Goal: Find specific page/section: Find specific page/section

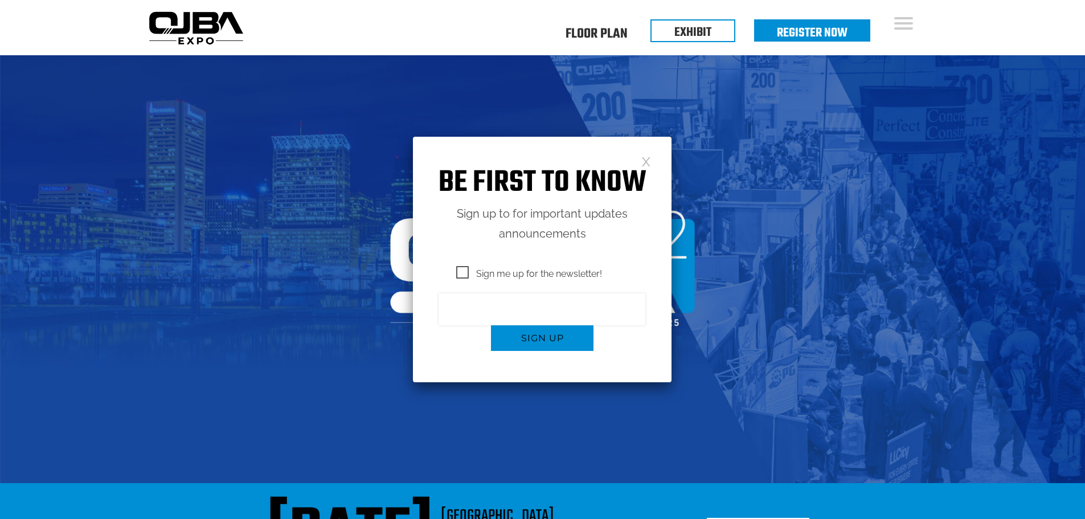
click at [170, 29] on img at bounding box center [196, 27] width 104 height 41
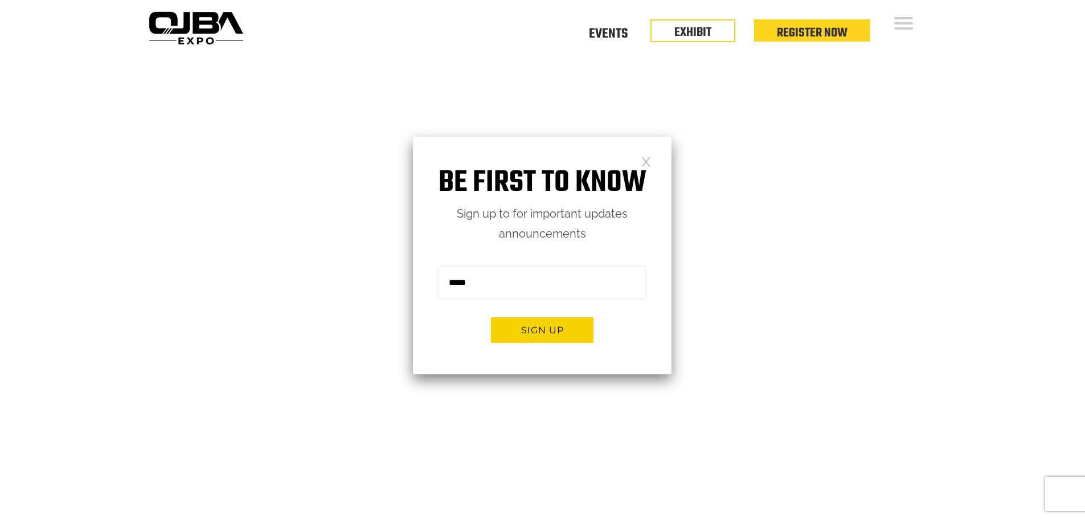
click at [644, 162] on link at bounding box center [646, 161] width 10 height 10
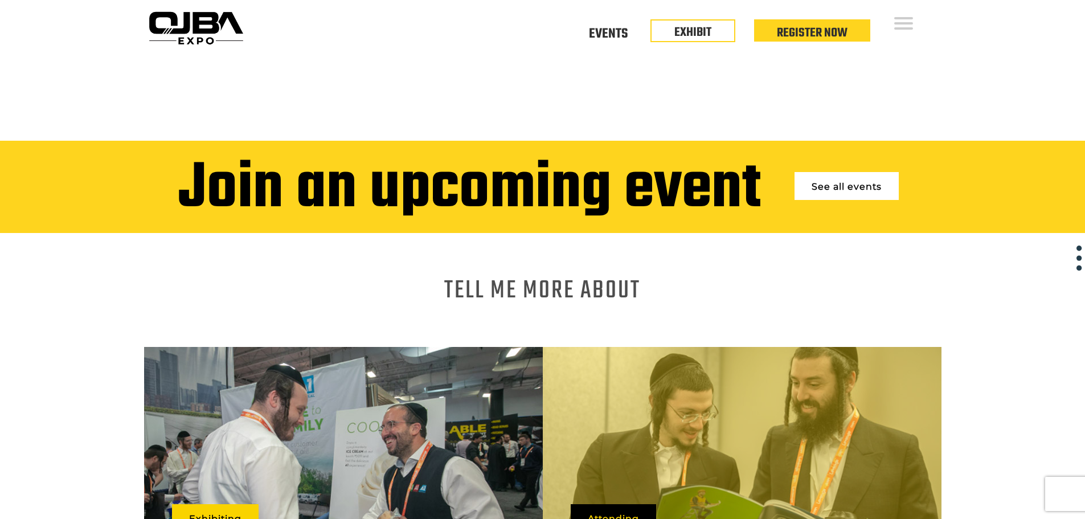
click at [209, 26] on img at bounding box center [196, 27] width 104 height 41
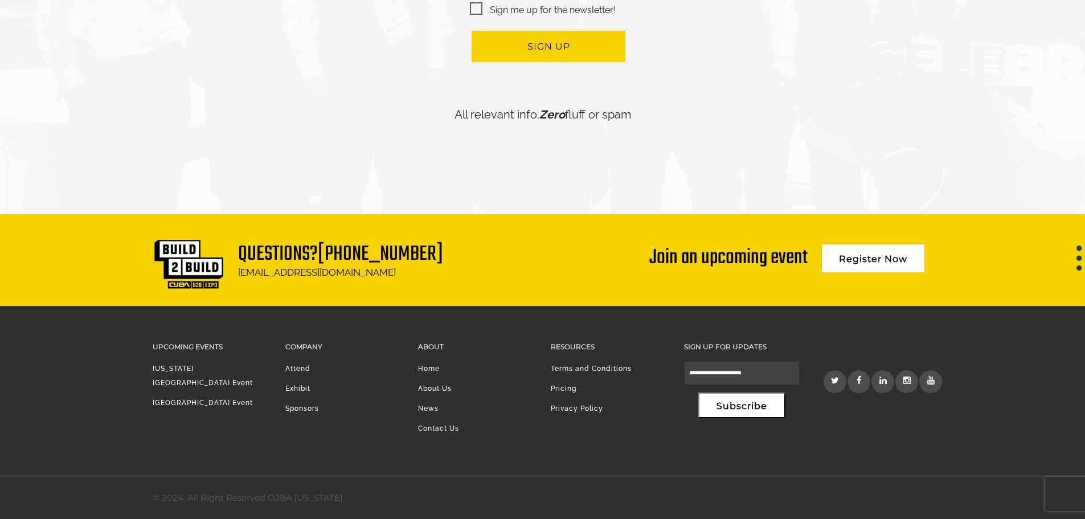
click at [294, 363] on li "Attend" at bounding box center [343, 372] width 116 height 20
click at [293, 368] on li "Attend" at bounding box center [343, 372] width 116 height 20
click at [219, 364] on link "[US_STATE][GEOGRAPHIC_DATA] Event" at bounding box center [203, 375] width 100 height 22
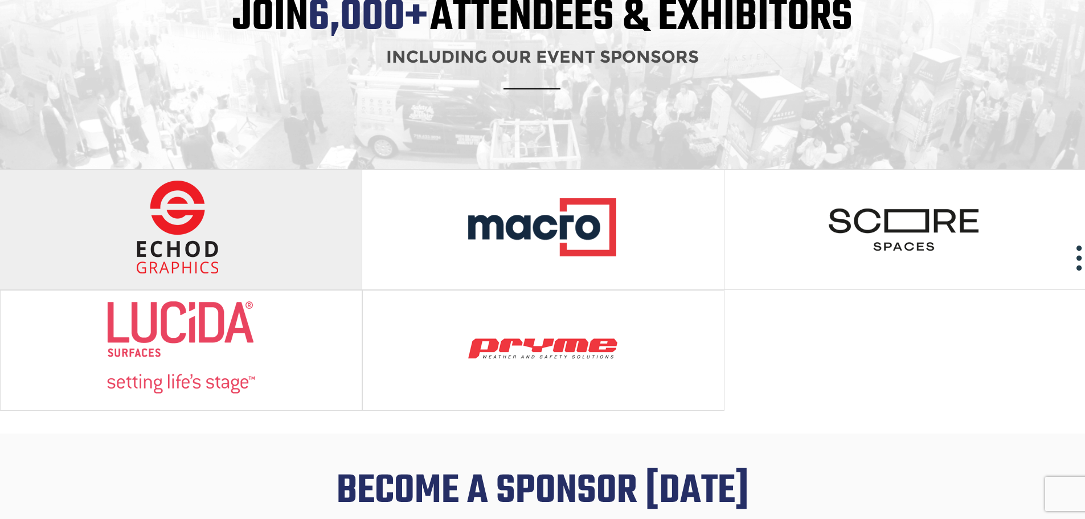
scroll to position [740, 0]
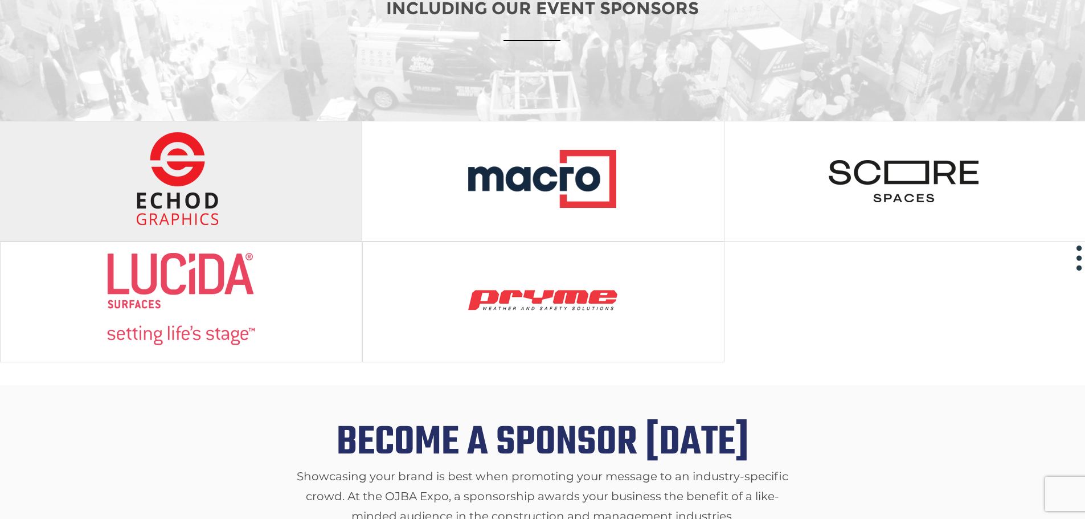
click at [248, 190] on img at bounding box center [180, 179] width 151 height 94
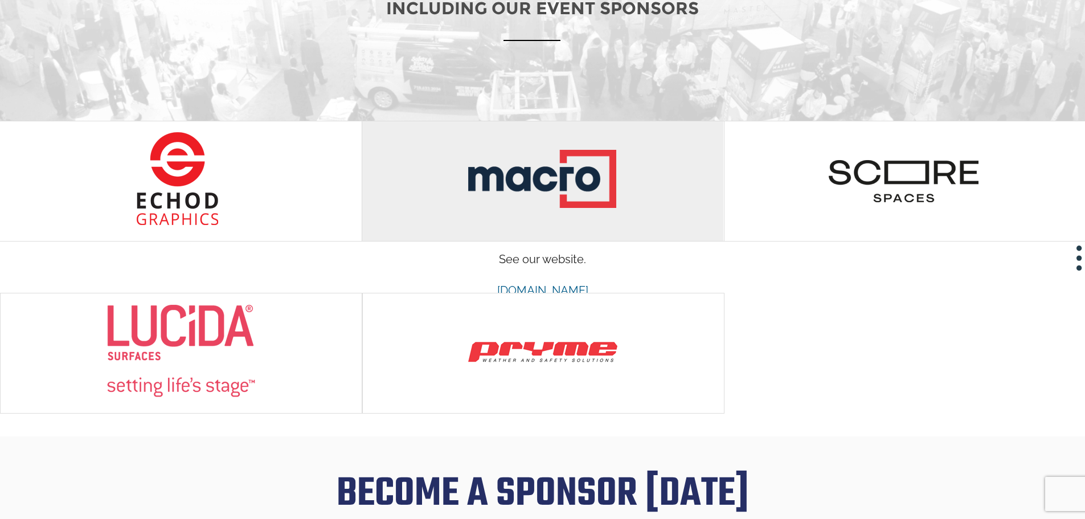
click at [492, 211] on img at bounding box center [542, 179] width 151 height 94
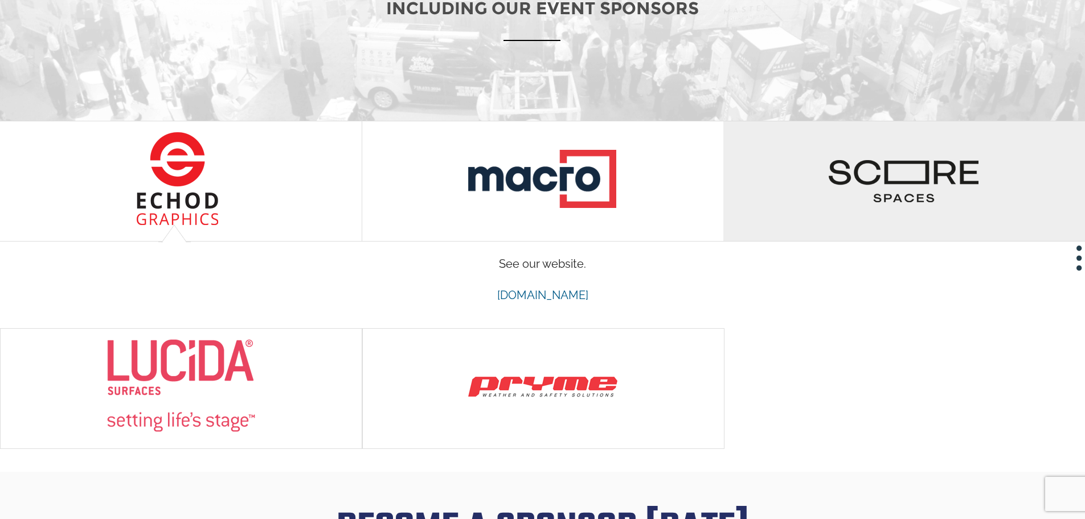
click at [815, 208] on div at bounding box center [904, 181] width 362 height 120
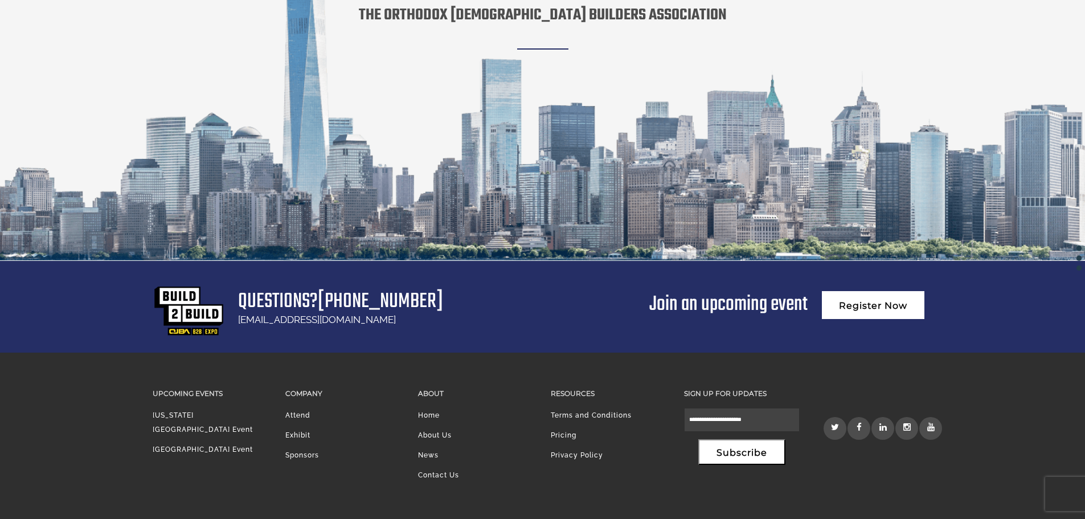
scroll to position [1920, 0]
